Goal: Task Accomplishment & Management: Complete application form

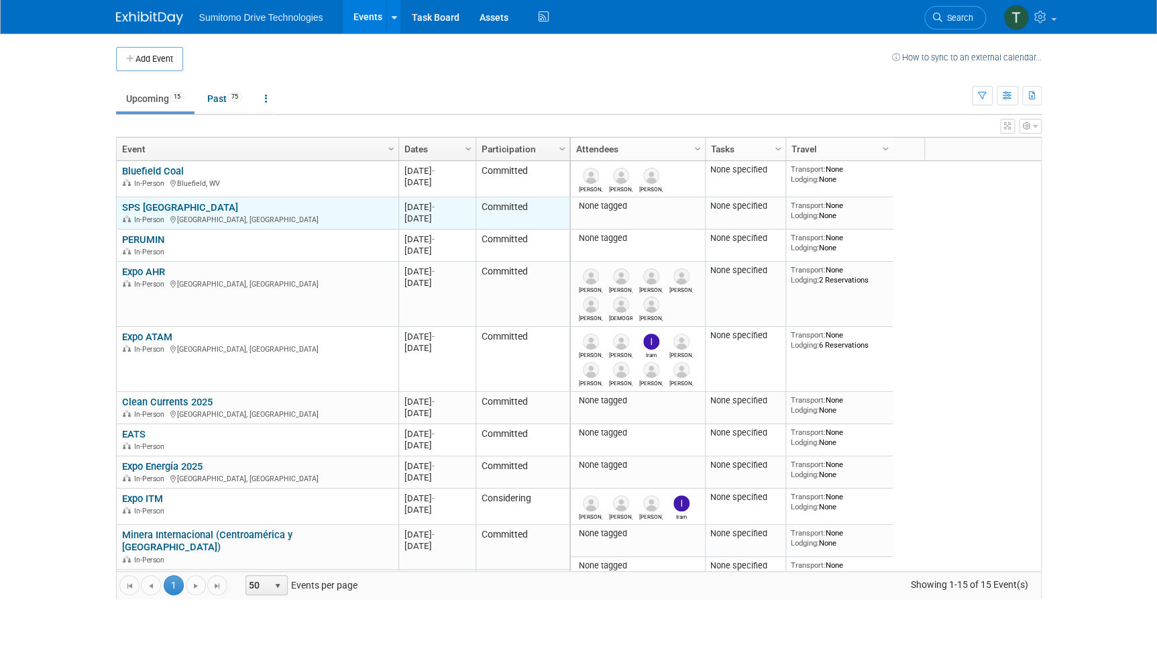
click at [154, 208] on link "SPS [GEOGRAPHIC_DATA]" at bounding box center [180, 207] width 116 height 12
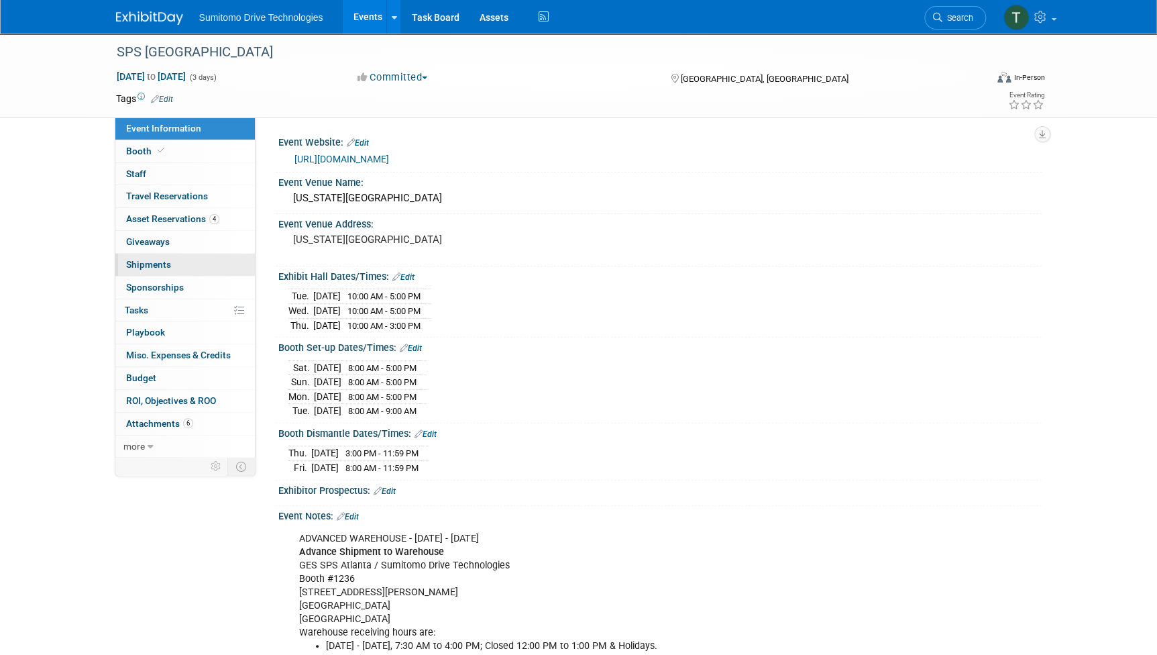
click at [164, 262] on span "Shipments 0" at bounding box center [148, 264] width 45 height 11
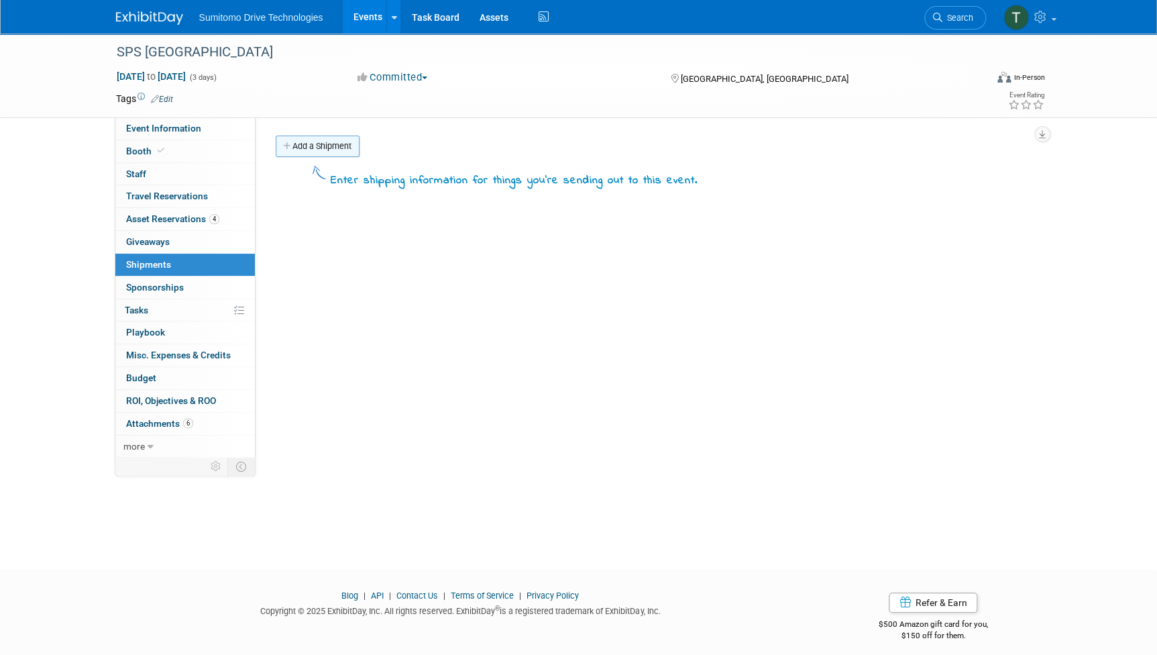
click at [342, 143] on link "Add a Shipment" at bounding box center [318, 146] width 84 height 21
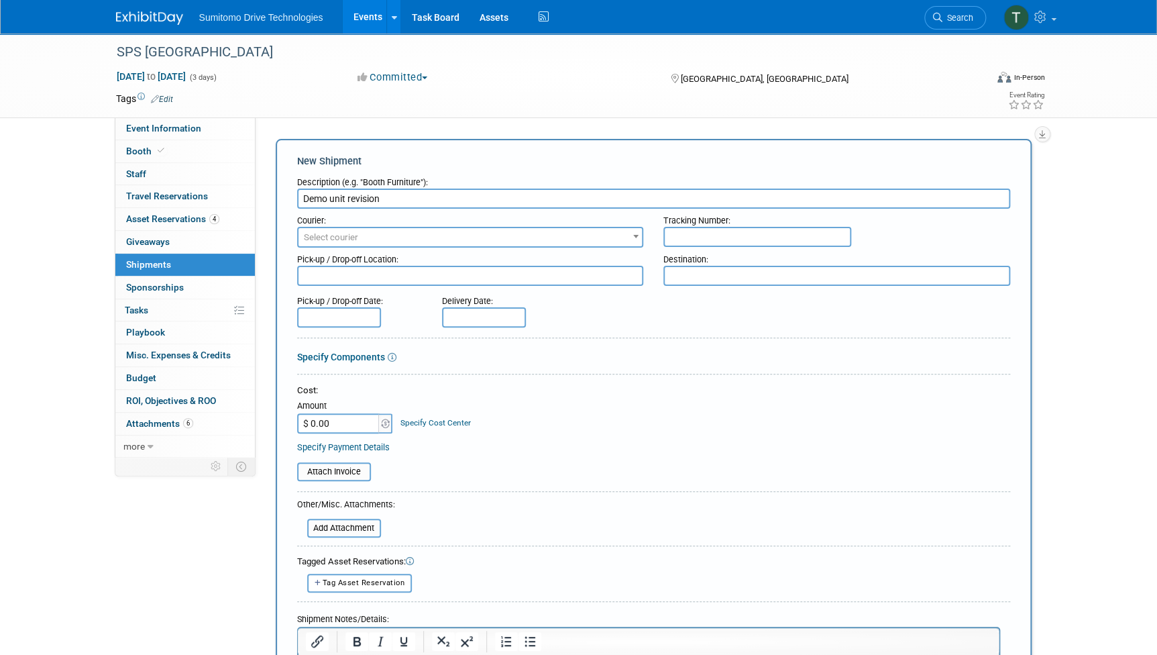
type input "Demo unit revision"
click at [393, 238] on span "Select courier" at bounding box center [471, 237] width 344 height 19
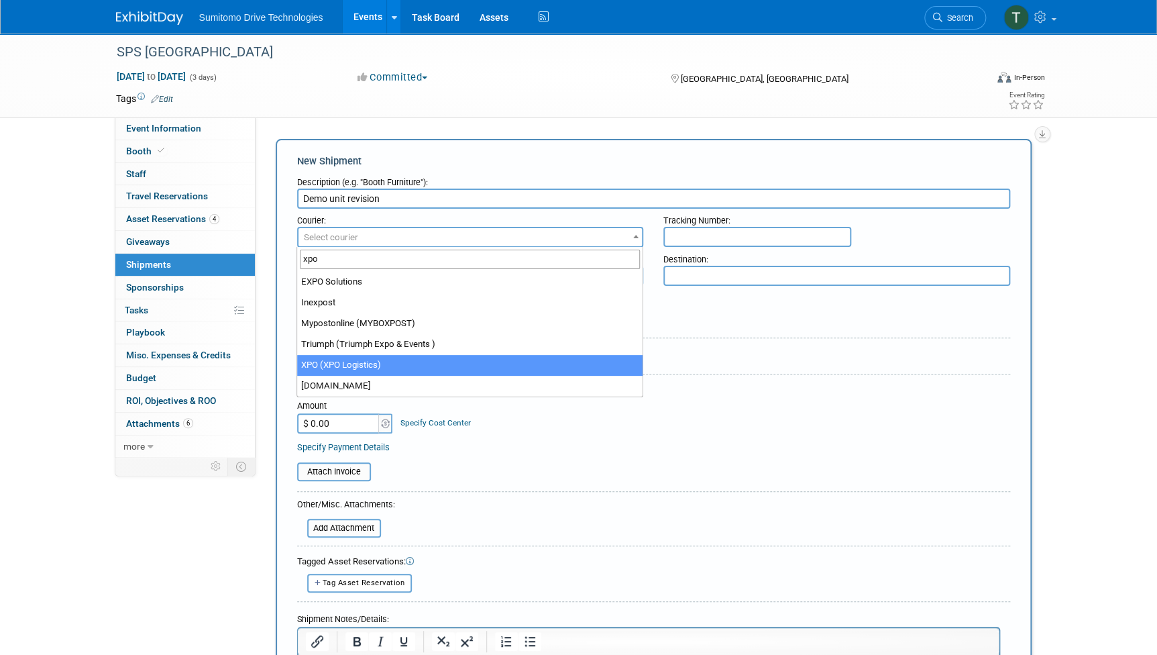
type input "xpo"
select select "591"
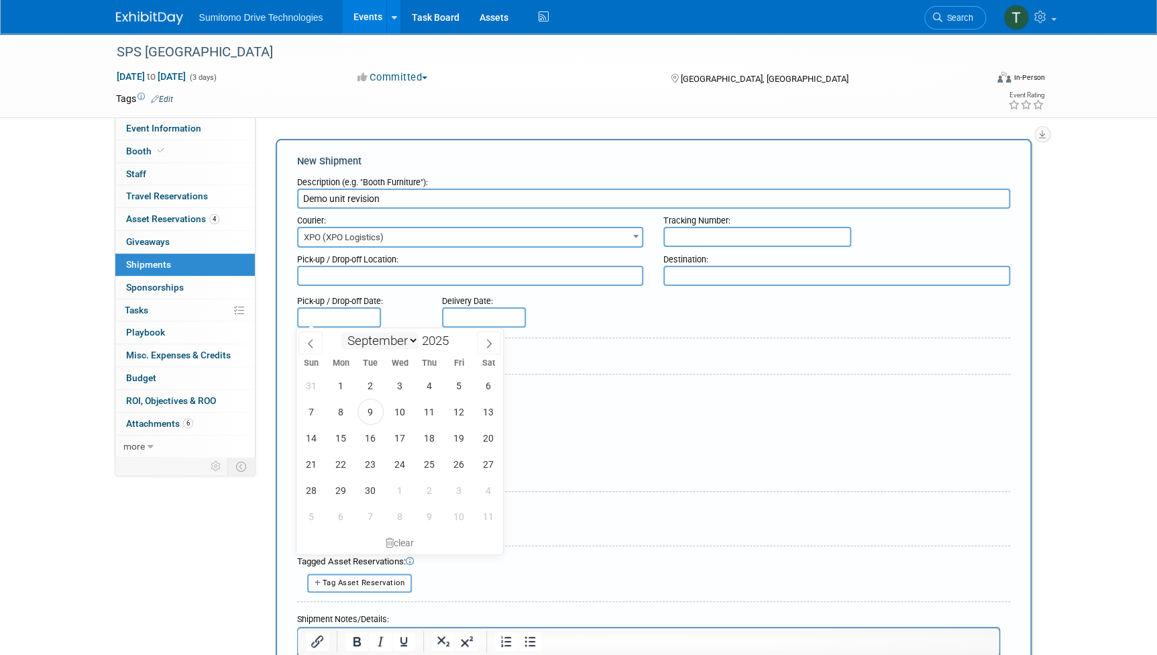
click at [354, 323] on input "text" at bounding box center [339, 317] width 84 height 20
click at [373, 411] on span "9" at bounding box center [371, 412] width 26 height 26
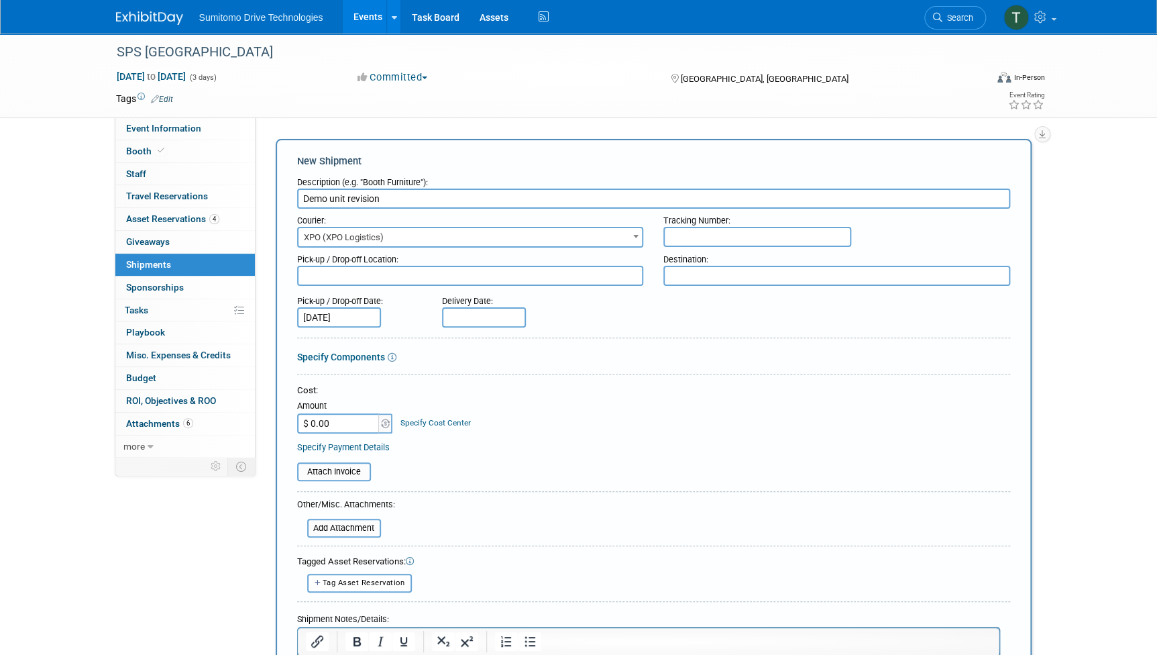
click at [366, 319] on input "Sep 9, 2025" at bounding box center [339, 317] width 84 height 20
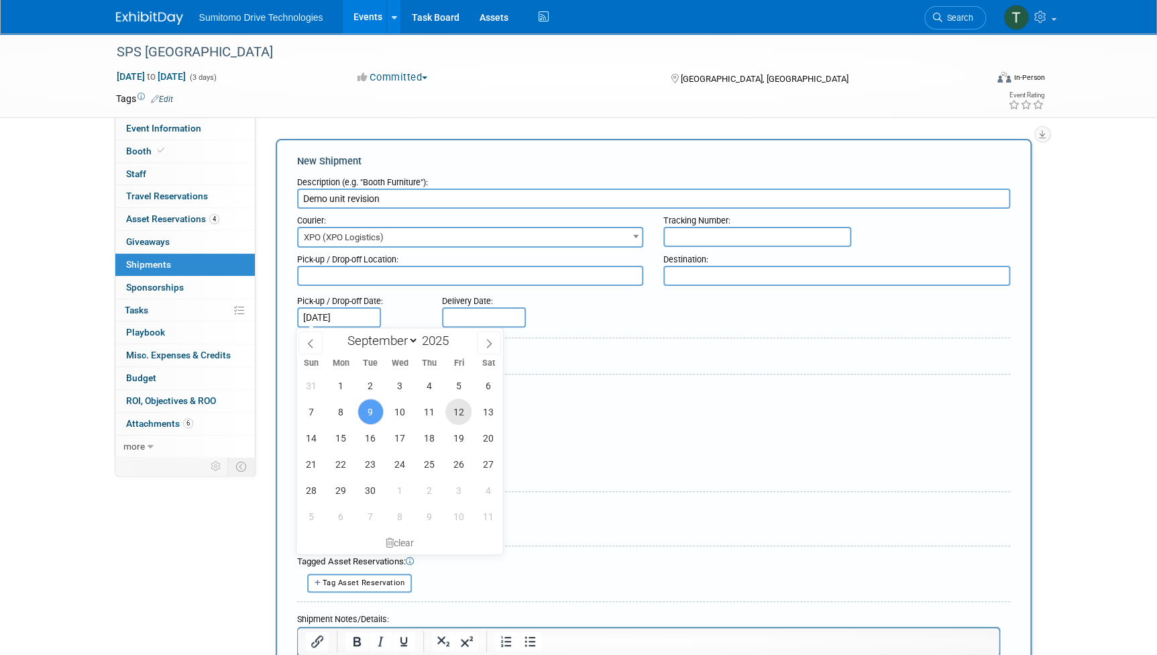
click at [463, 411] on span "12" at bounding box center [459, 412] width 26 height 26
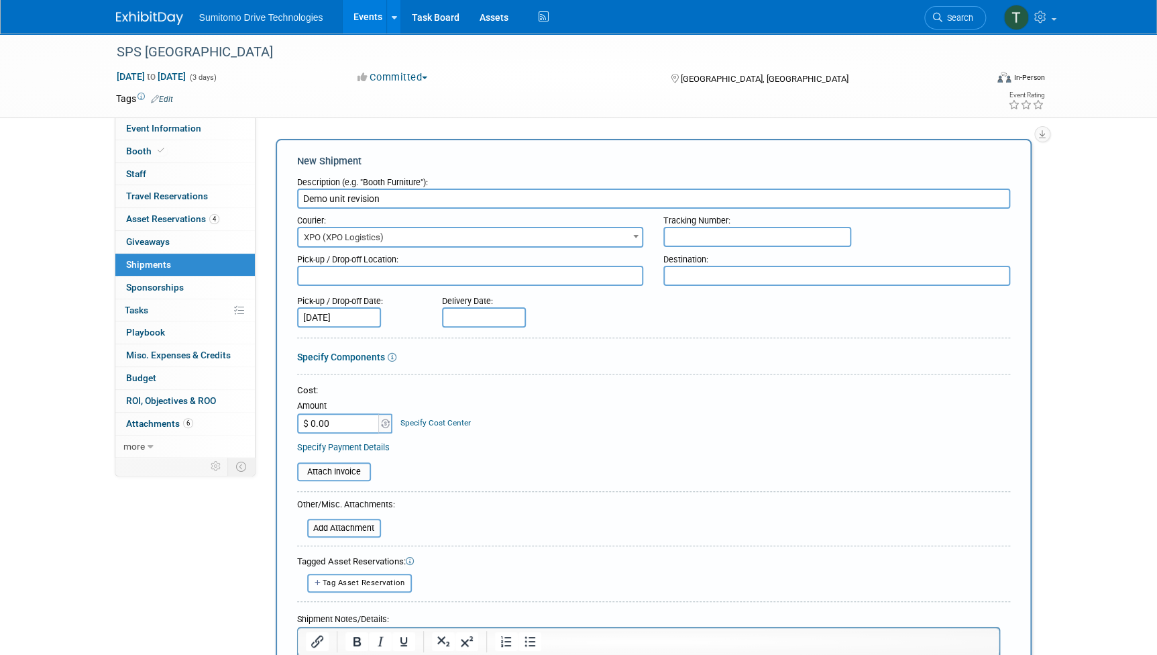
click at [362, 320] on input "Sep 12, 2025" at bounding box center [339, 317] width 84 height 20
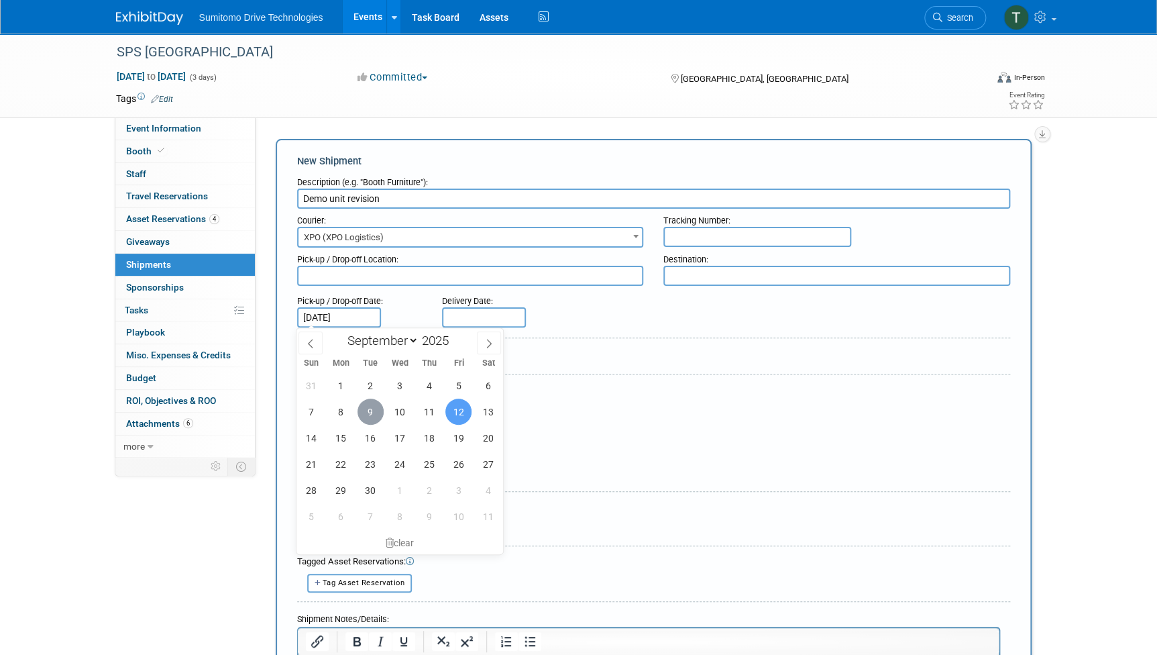
click at [365, 419] on span "9" at bounding box center [371, 412] width 26 height 26
type input "Sep 9, 2025"
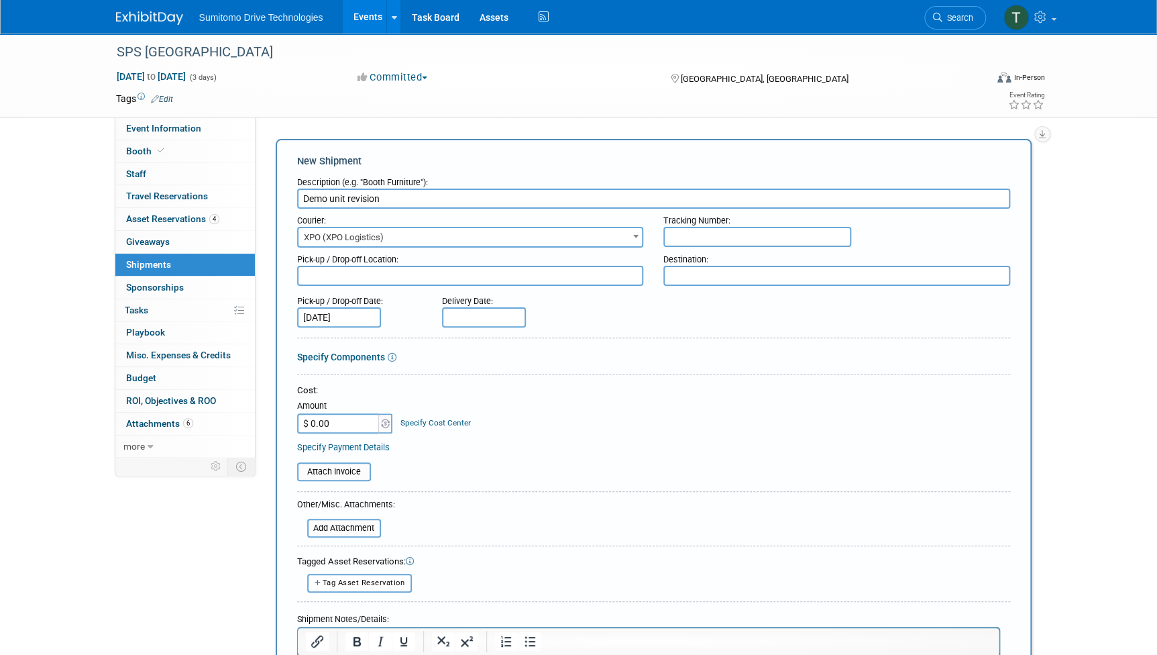
click at [494, 311] on input "text" at bounding box center [484, 317] width 84 height 20
click at [607, 409] on span "12" at bounding box center [603, 412] width 26 height 26
type input "Sep 12, 2025"
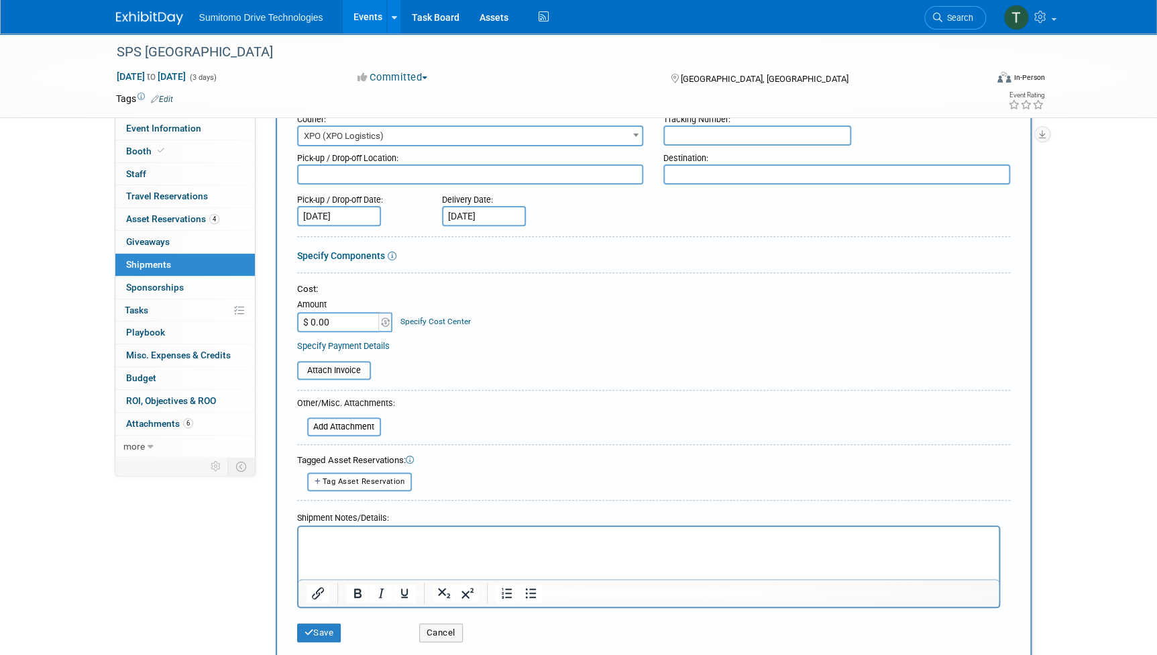
scroll to position [183, 0]
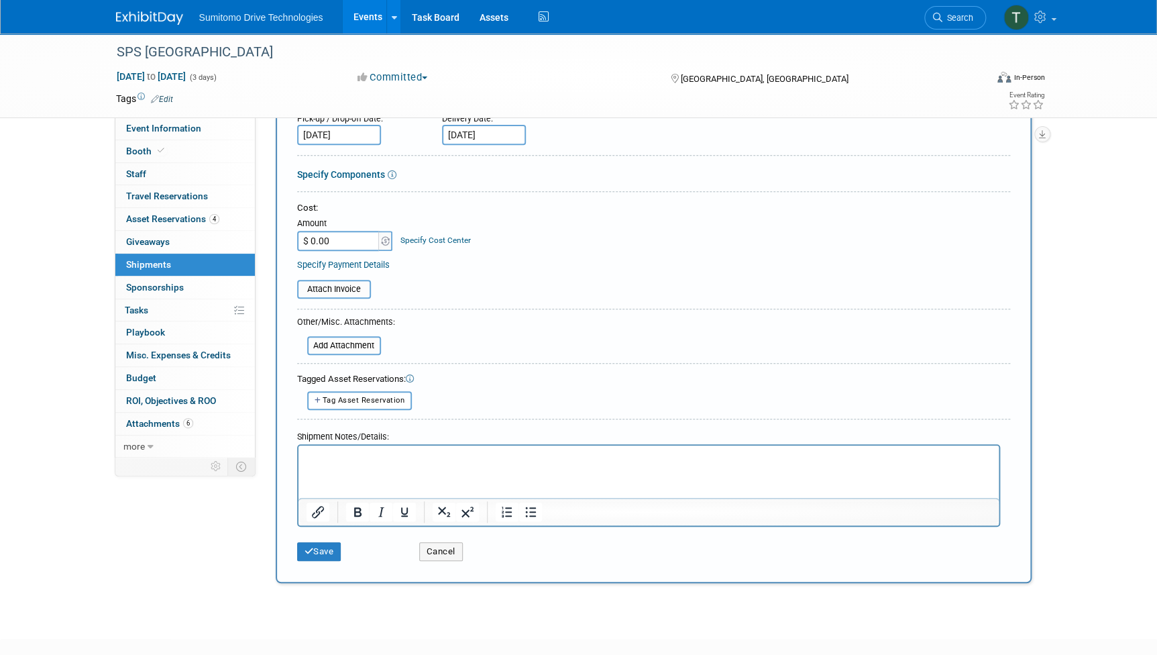
click at [364, 460] on p "Rich Text Area. Press ALT-0 for help." at bounding box center [648, 456] width 685 height 13
click at [304, 562] on div "Save Cancel" at bounding box center [653, 547] width 713 height 41
click at [313, 551] on button "Save" at bounding box center [319, 551] width 44 height 19
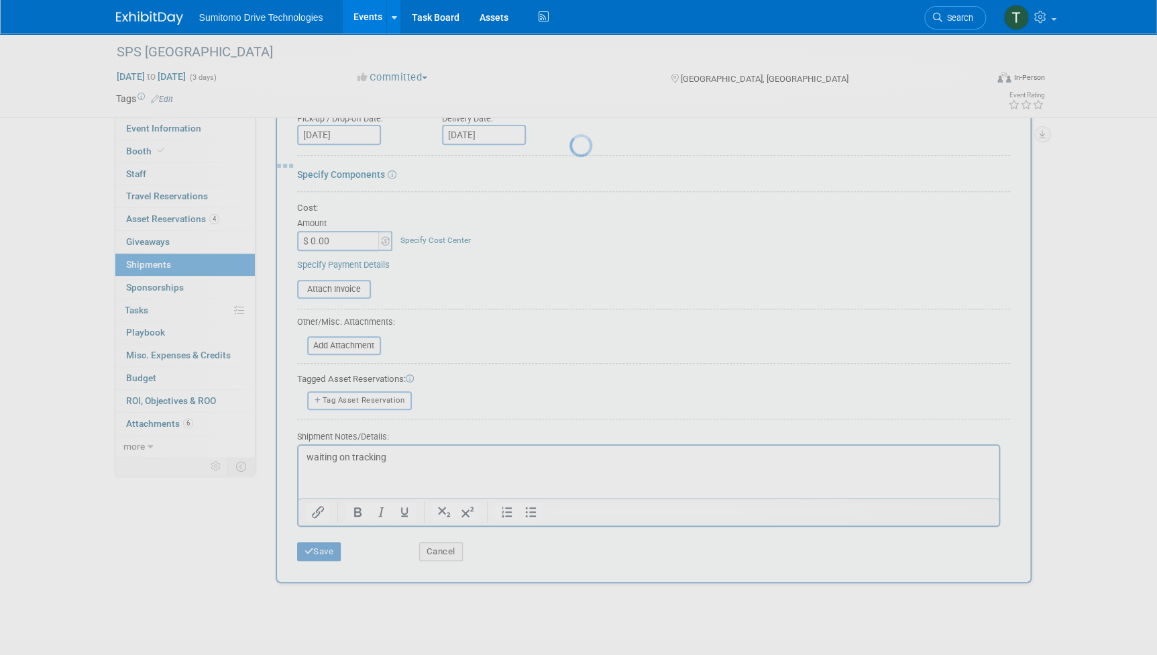
scroll to position [8, 0]
